Goal: Information Seeking & Learning: Find specific fact

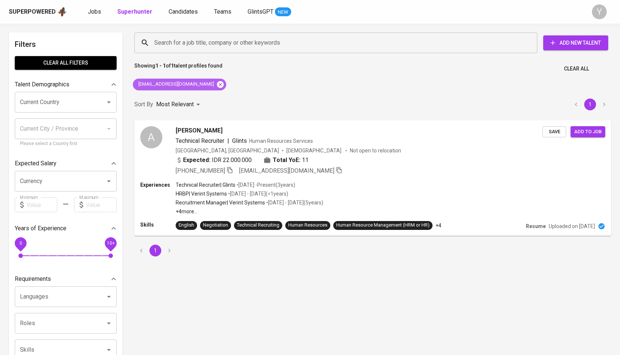
click at [216, 85] on icon at bounding box center [220, 84] width 8 height 8
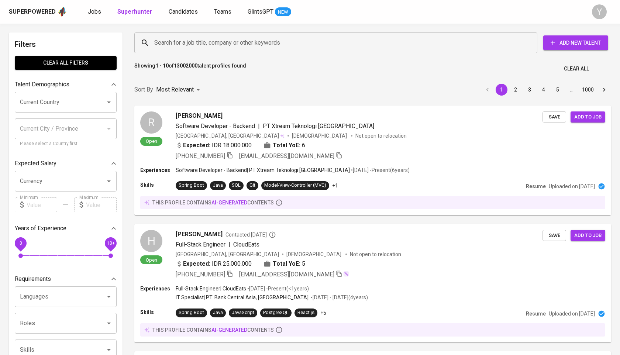
click at [231, 39] on input "Search for a job title, company or other keywords" at bounding box center [337, 43] width 371 height 14
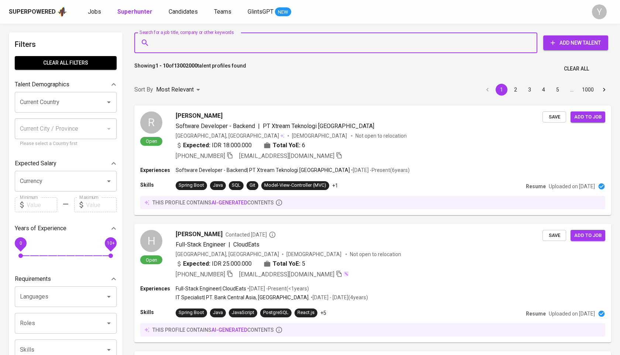
paste input "[EMAIL_ADDRESS][DOMAIN_NAME]"
type input "[EMAIL_ADDRESS][DOMAIN_NAME]"
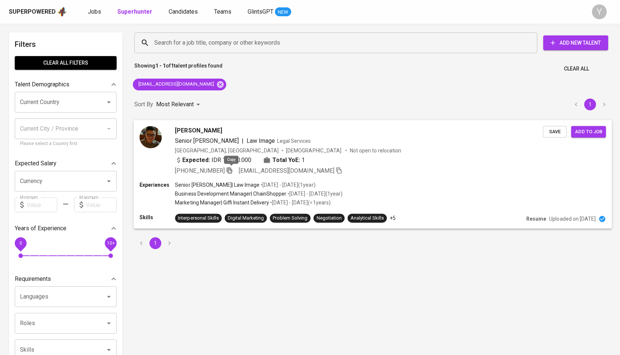
click at [232, 170] on icon "button" at bounding box center [229, 170] width 7 height 7
click at [216, 85] on icon at bounding box center [220, 84] width 8 height 8
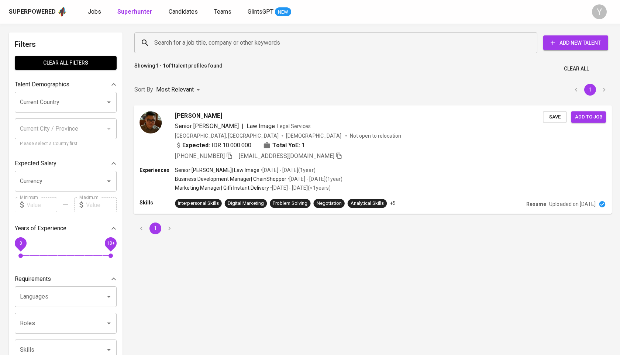
click at [212, 36] on input "Search for a job title, company or other keywords" at bounding box center [337, 43] width 371 height 14
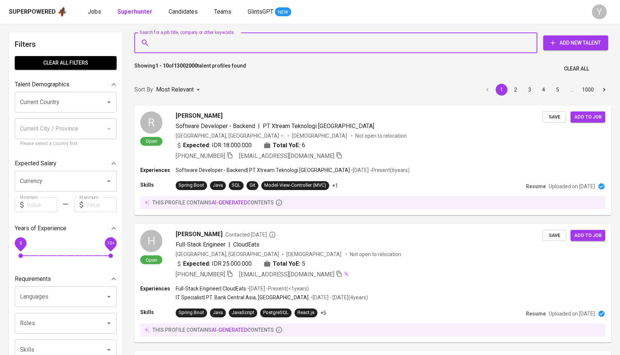
paste input "[EMAIL_ADDRESS][DOMAIN_NAME]"
type input "[EMAIL_ADDRESS][DOMAIN_NAME]"
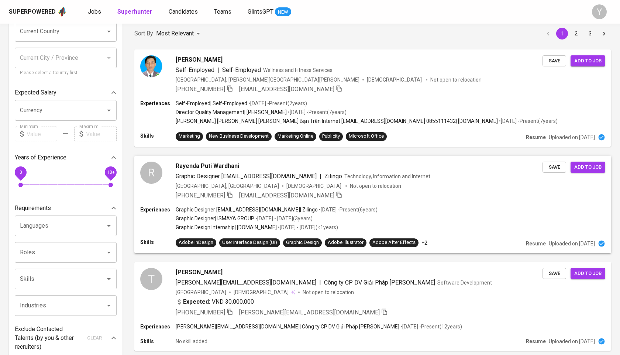
scroll to position [78, 0]
